Goal: Task Accomplishment & Management: Use online tool/utility

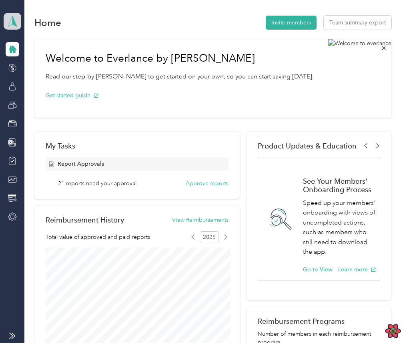
click at [18, 22] on span at bounding box center [13, 21] width 18 height 17
click at [36, 8] on div "Home Invite members Team summary export Welcome to Everlance by Motus Read our …" at bounding box center [212, 324] width 377 height 648
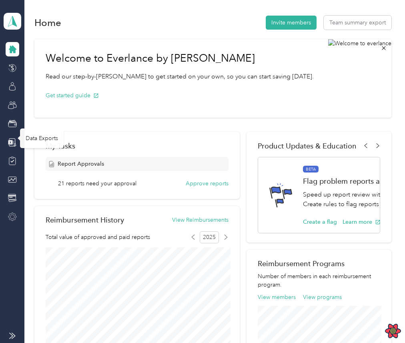
click at [18, 213] on div at bounding box center [13, 217] width 14 height 14
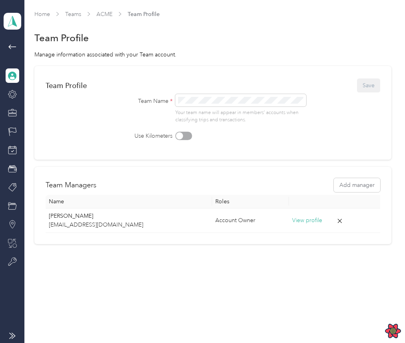
click at [14, 241] on icon at bounding box center [12, 243] width 9 height 9
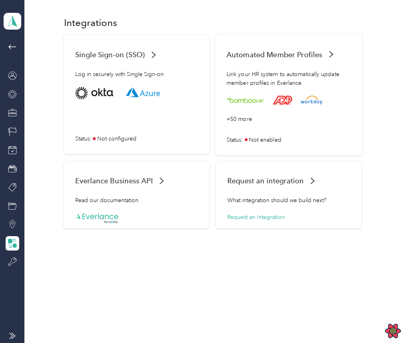
click at [251, 123] on div "+50 more" at bounding box center [240, 119] width 26 height 8
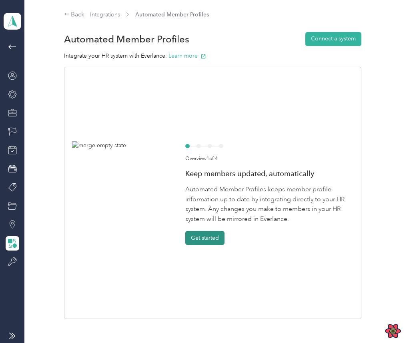
click at [202, 238] on button "Get started" at bounding box center [204, 238] width 39 height 14
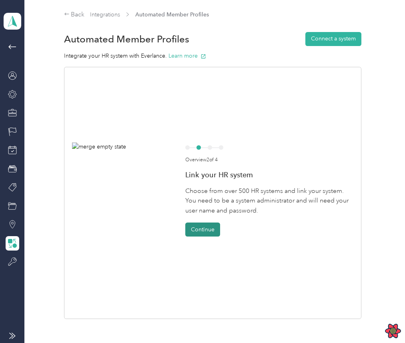
click at [206, 229] on button "Continue" at bounding box center [202, 230] width 35 height 14
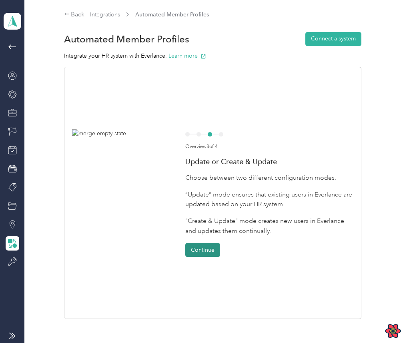
click at [208, 248] on button "Continue" at bounding box center [202, 250] width 35 height 14
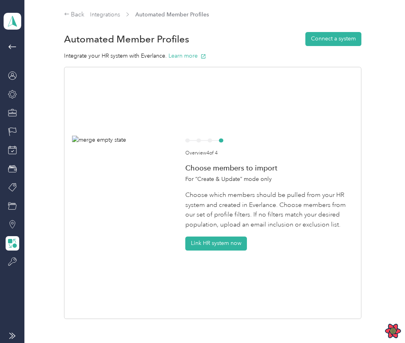
click at [208, 248] on button "Link HR system now" at bounding box center [216, 244] width 62 height 14
